Goal: Task Accomplishment & Management: Manage account settings

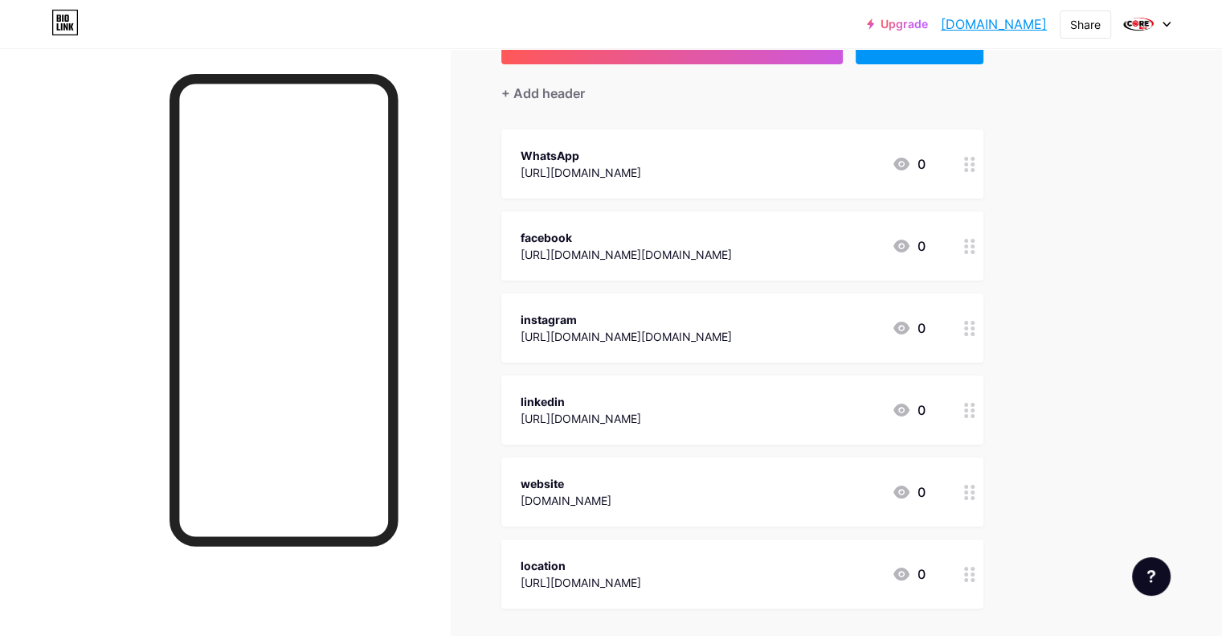
scroll to position [41, 0]
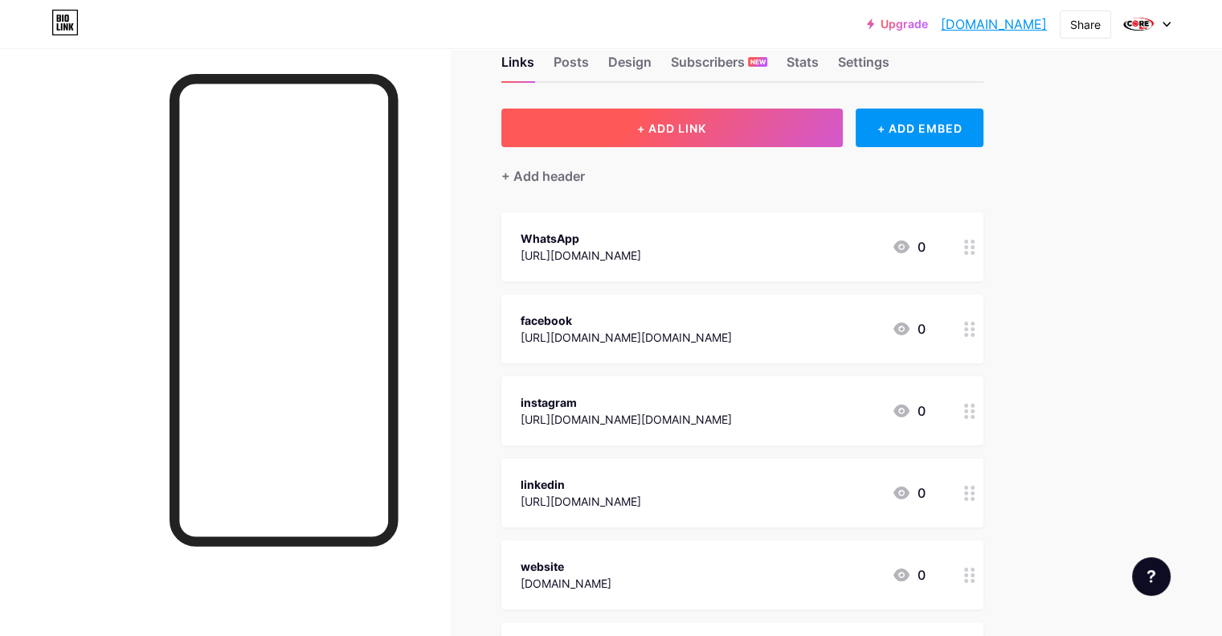
click at [791, 118] on button "+ ADD LINK" at bounding box center [673, 128] width 342 height 39
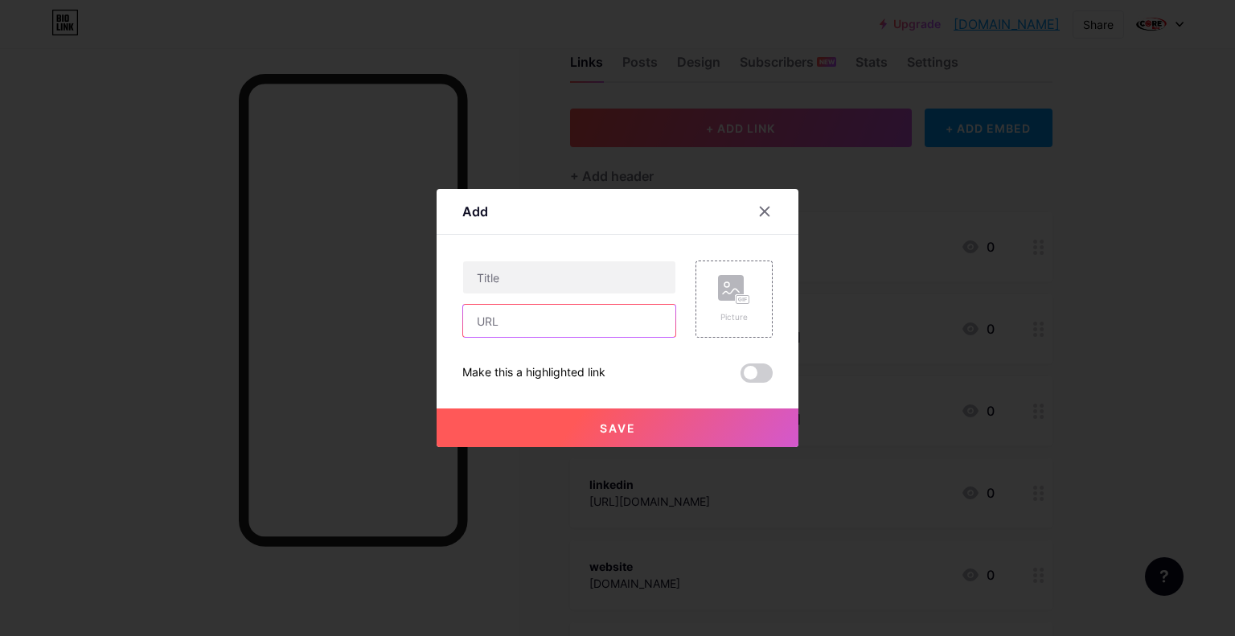
click at [539, 327] on input "text" at bounding box center [569, 321] width 212 height 32
paste input "[EMAIL_ADDRESS][DOMAIN_NAME]"
type input "[EMAIL_ADDRESS][DOMAIN_NAME]"
click at [592, 265] on input "text" at bounding box center [569, 277] width 212 height 32
paste input "e-mail"
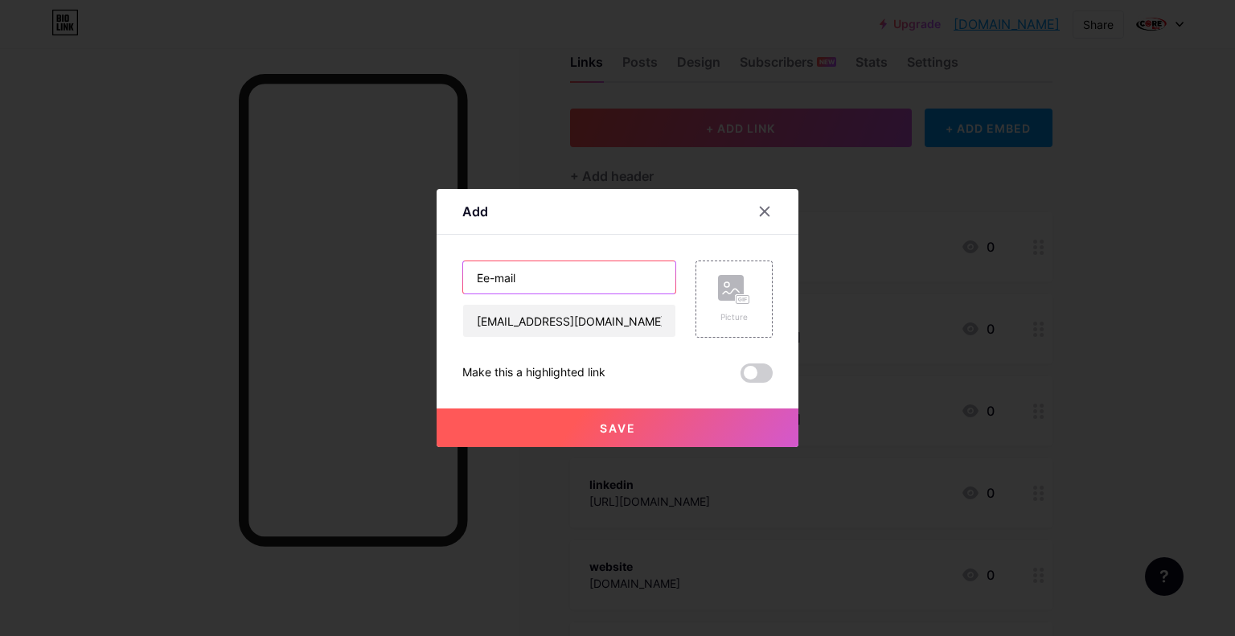
click at [481, 281] on input "Ee-mail" at bounding box center [569, 277] width 212 height 32
type input "E-mail"
click at [727, 285] on rect at bounding box center [731, 288] width 26 height 26
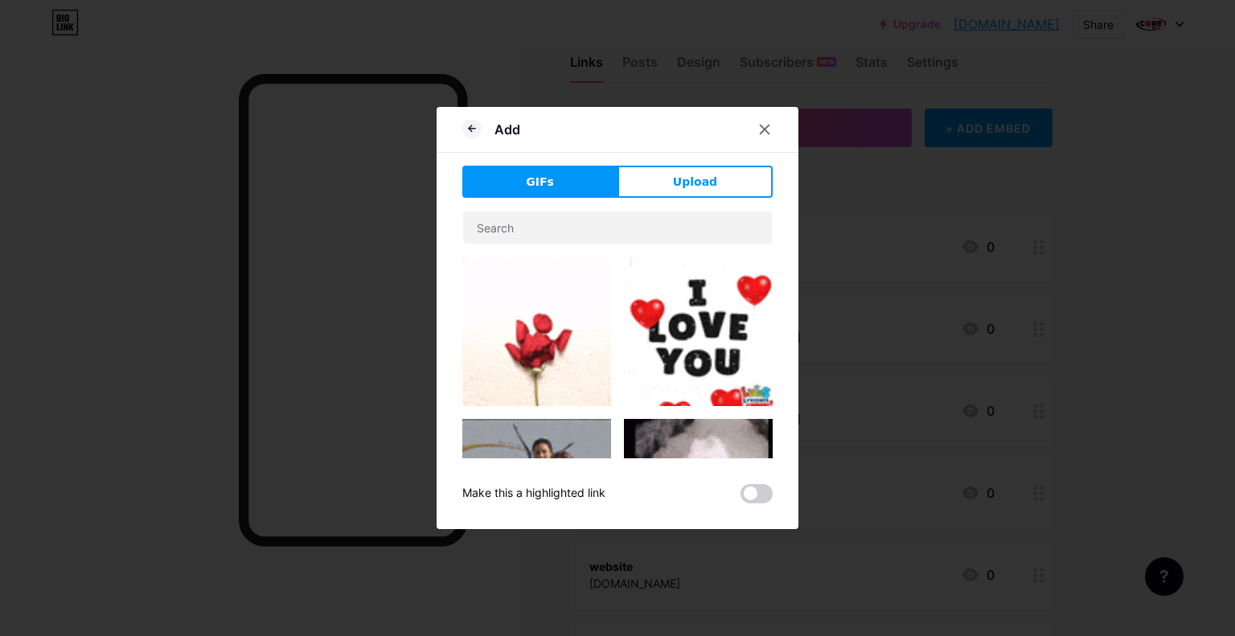
drag, startPoint x: 765, startPoint y: 133, endPoint x: 486, endPoint y: 133, distance: 278.9
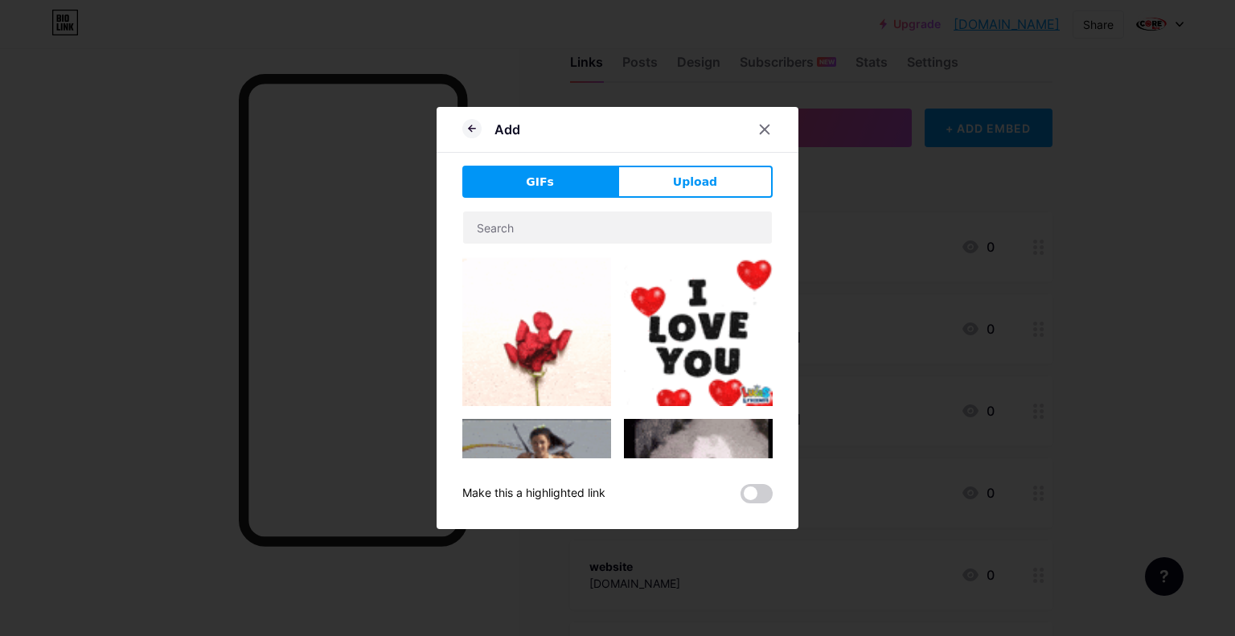
click at [520, 140] on div "Add" at bounding box center [617, 134] width 362 height 38
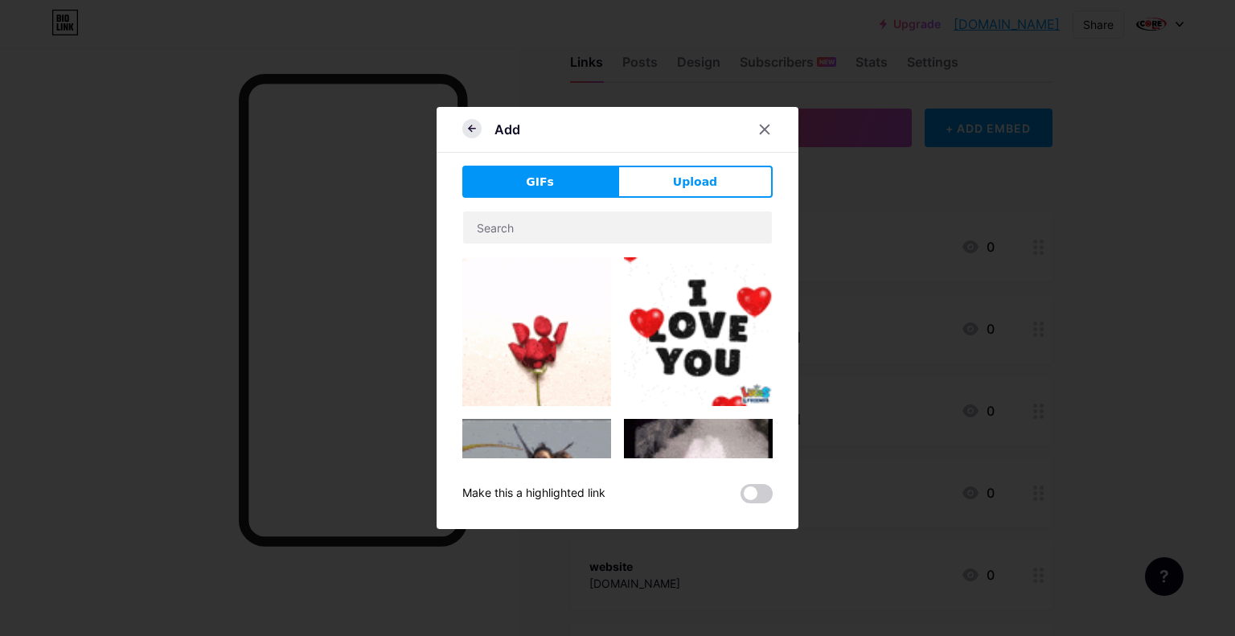
click at [469, 132] on icon at bounding box center [471, 128] width 19 height 19
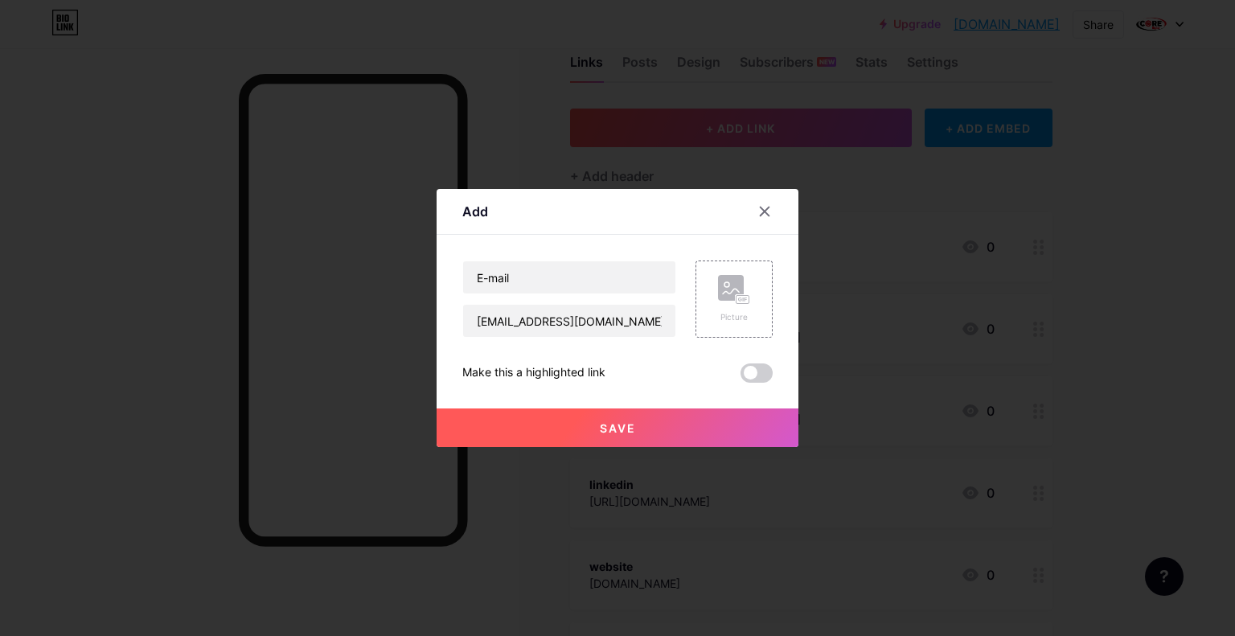
click at [645, 433] on button "Save" at bounding box center [617, 427] width 362 height 39
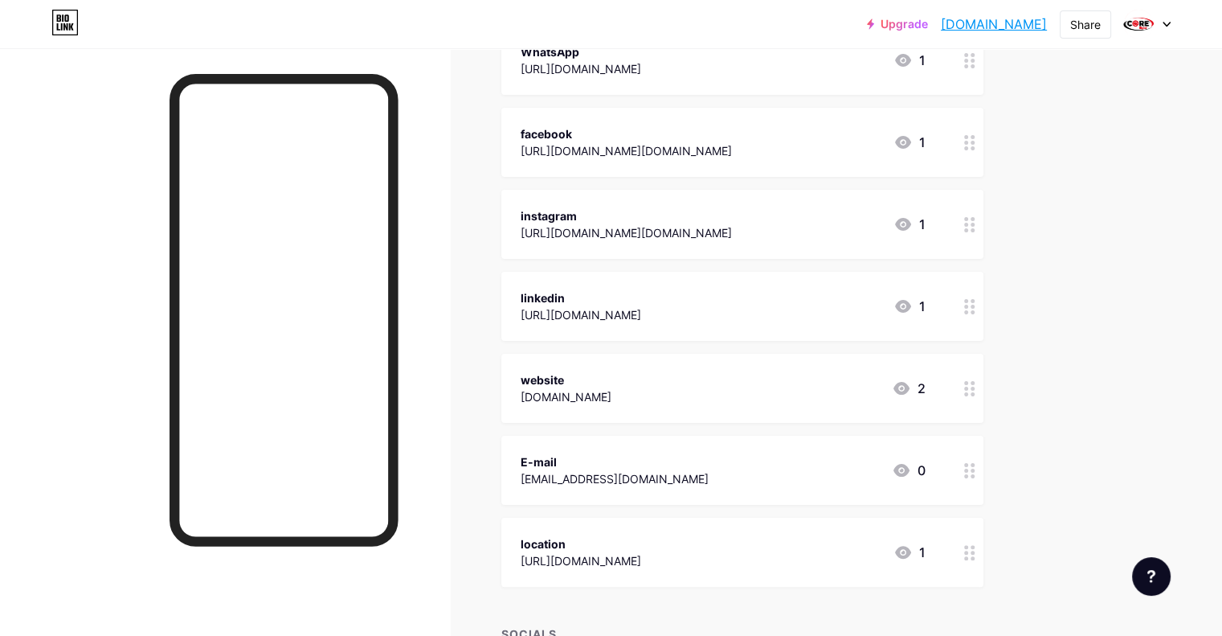
scroll to position [364, 0]
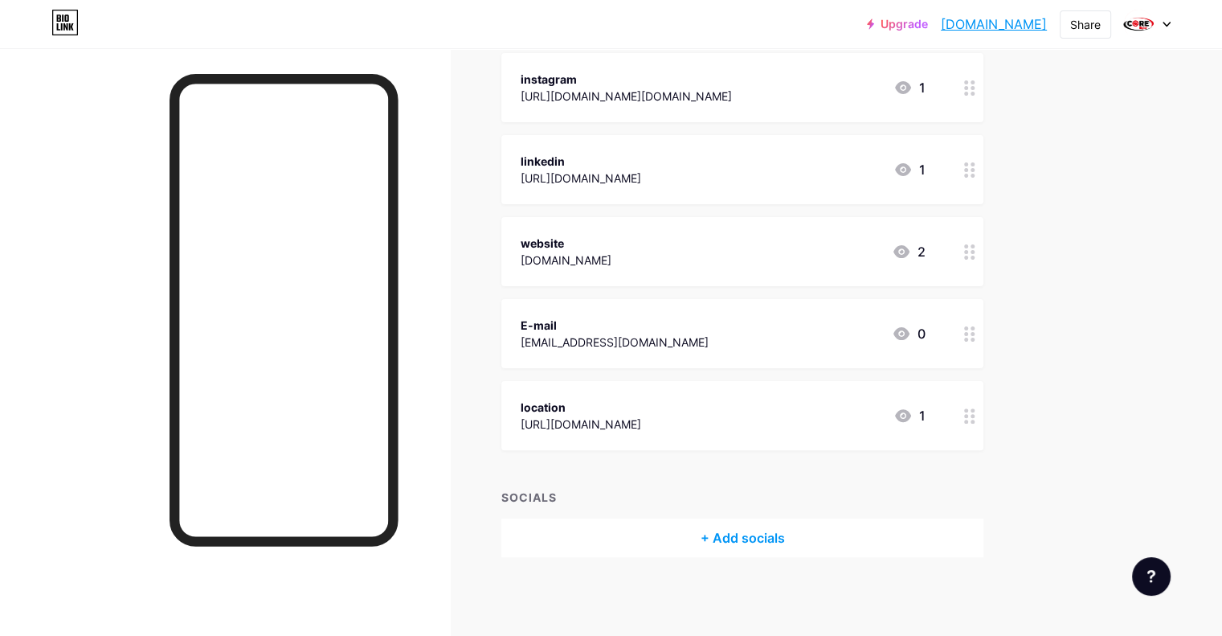
click at [1166, 25] on icon at bounding box center [1167, 25] width 6 height 4
click at [1025, 222] on li "Logout" at bounding box center [1070, 225] width 199 height 43
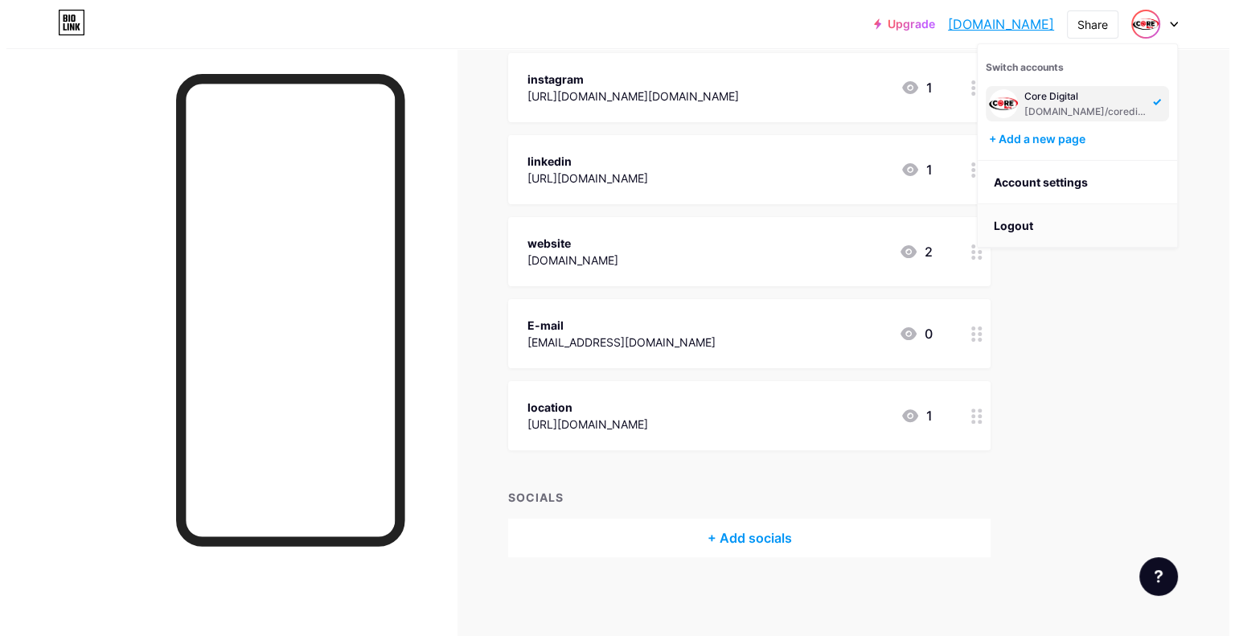
scroll to position [0, 0]
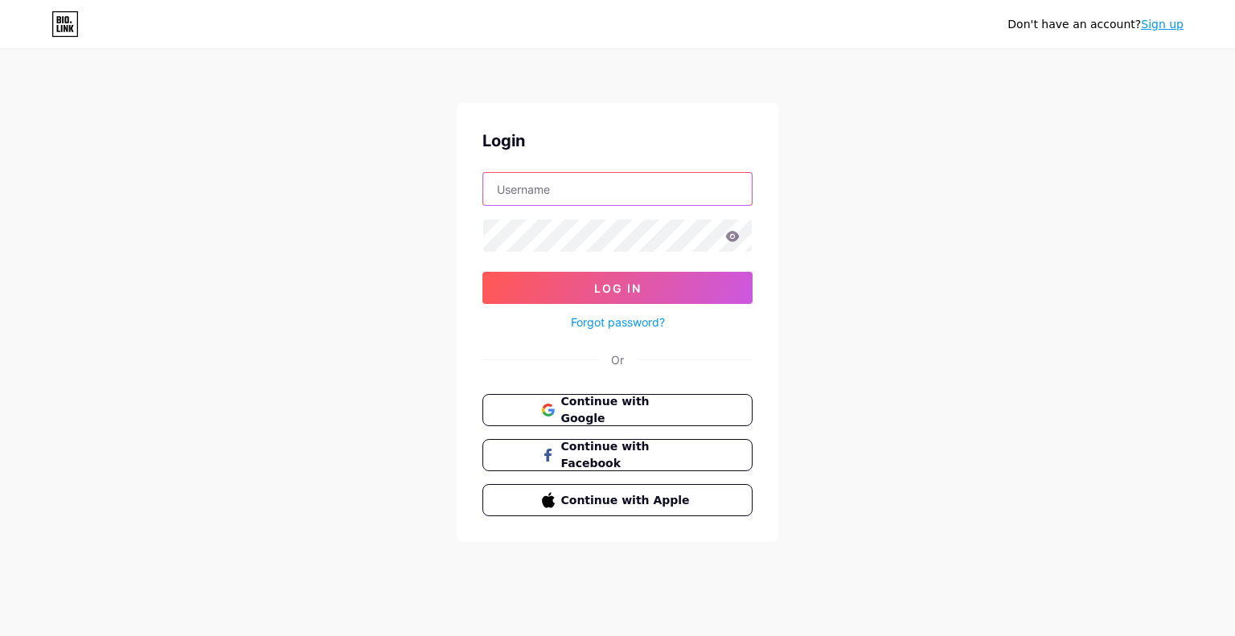
type input "[DOMAIN_NAME][EMAIL_ADDRESS][DOMAIN_NAME]"
